Goal: Task Accomplishment & Management: Use online tool/utility

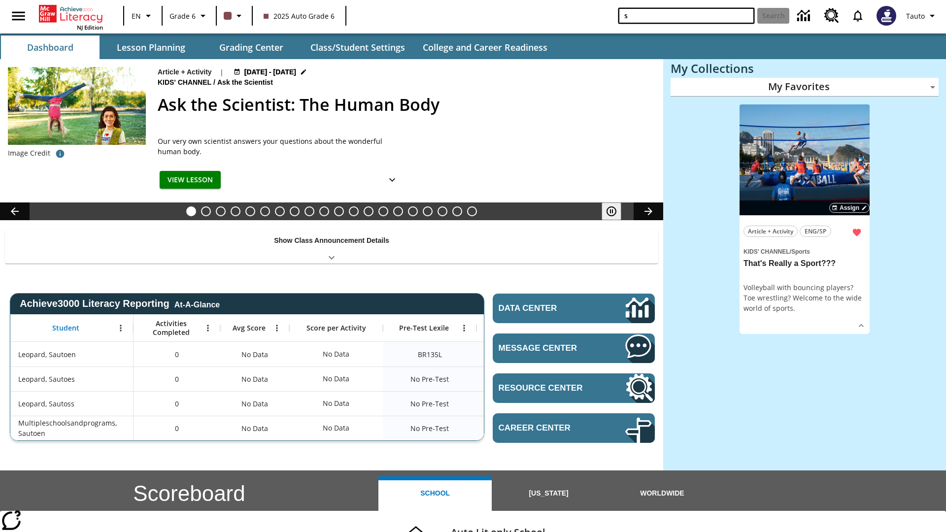
type input "s"
click at [773, 16] on button "Search" at bounding box center [773, 16] width 32 height 16
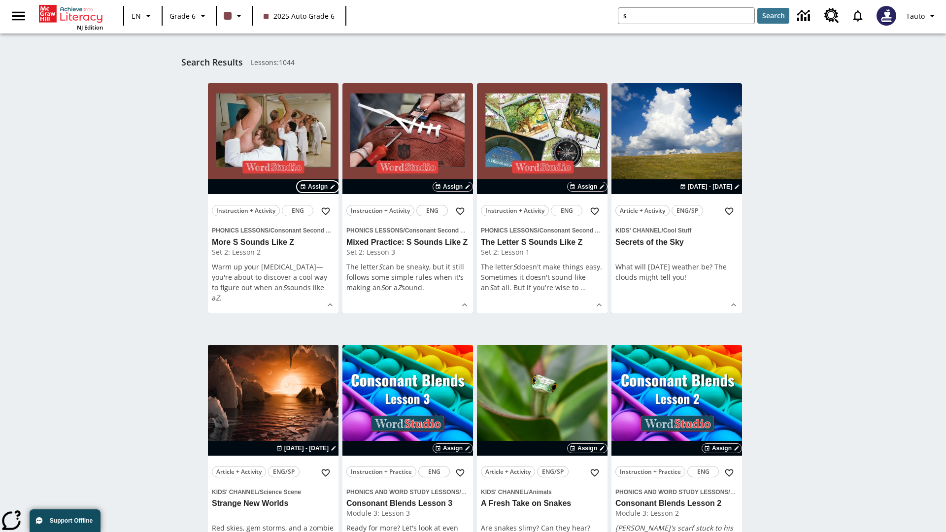
click at [318, 187] on span "Assign" at bounding box center [318, 186] width 20 height 9
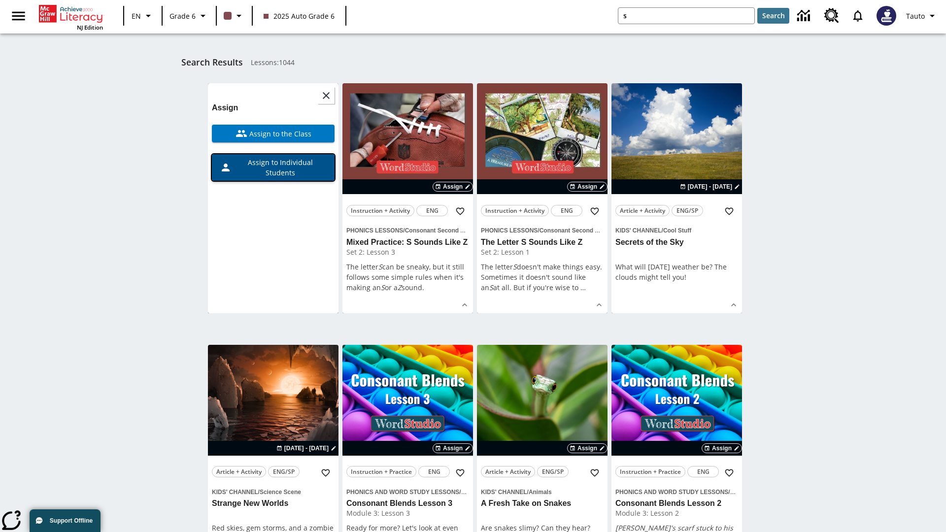
click at [273, 168] on span "Assign to Individual Students" at bounding box center [279, 167] width 95 height 21
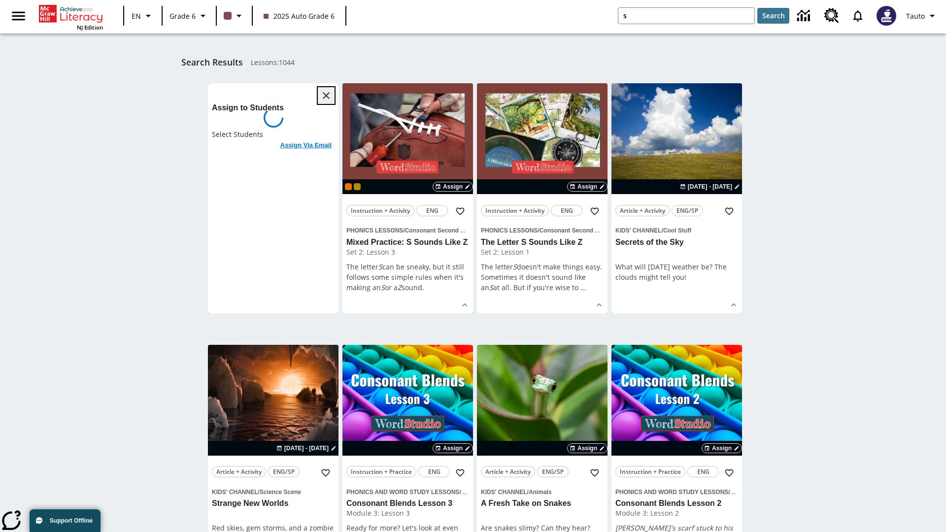
click at [326, 96] on icon "Close" at bounding box center [326, 95] width 7 height 7
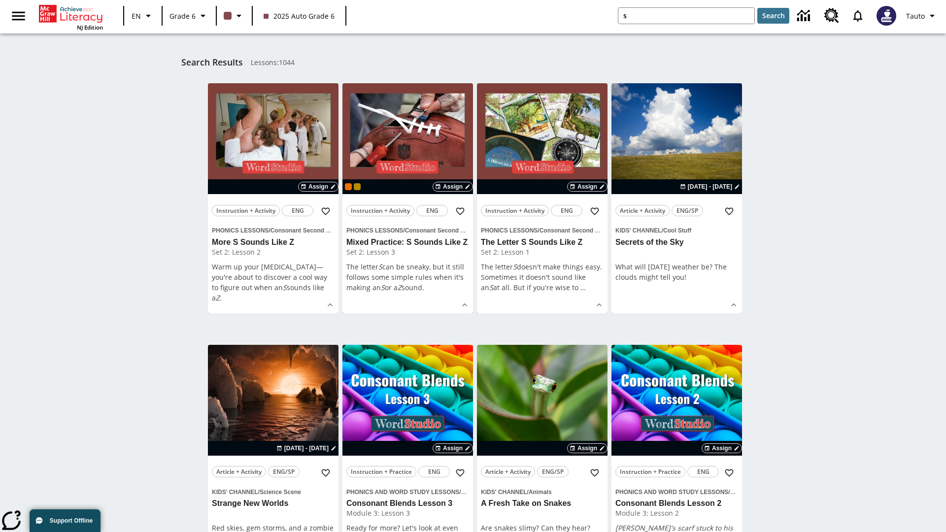
scroll to position [182, 0]
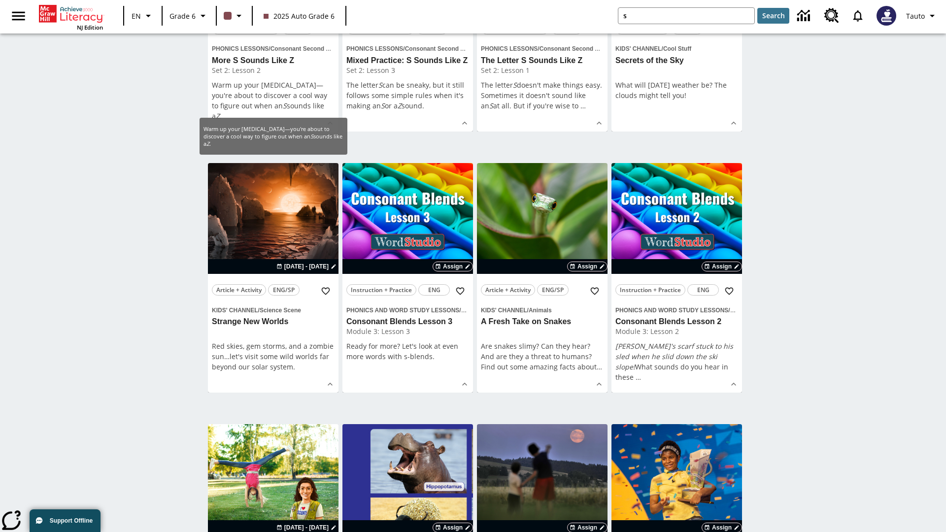
click at [318, 9] on span "Assign" at bounding box center [318, 4] width 20 height 9
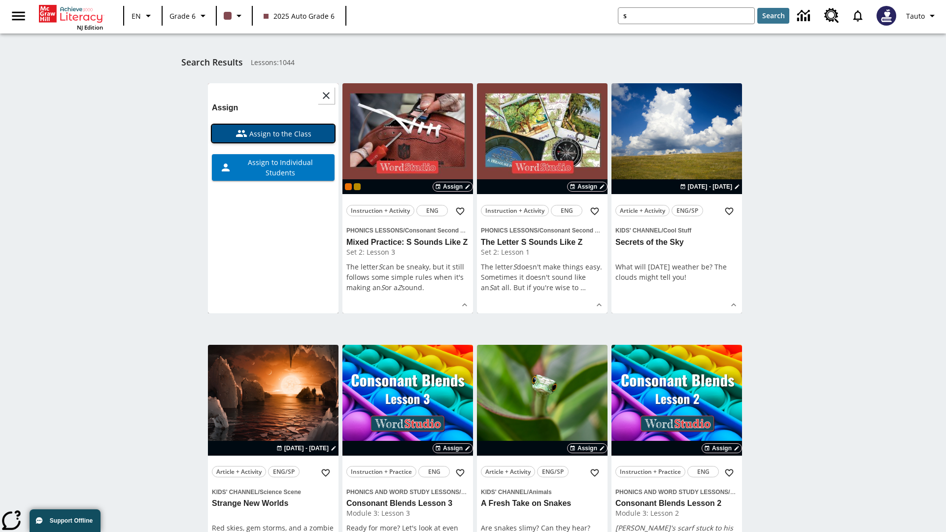
click at [273, 134] on span "Assign to the Class" at bounding box center [279, 134] width 64 height 10
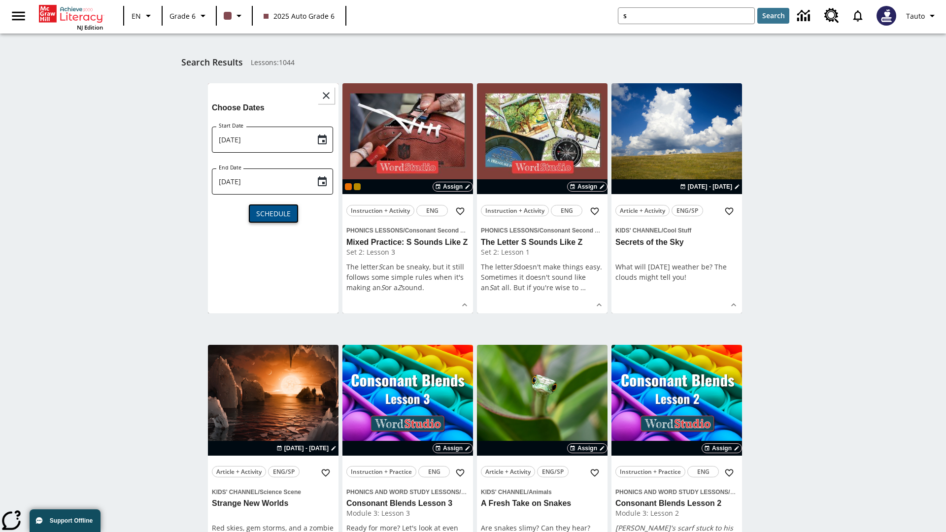
click at [273, 212] on span "Schedule" at bounding box center [273, 213] width 34 height 10
